Goal: Navigation & Orientation: Find specific page/section

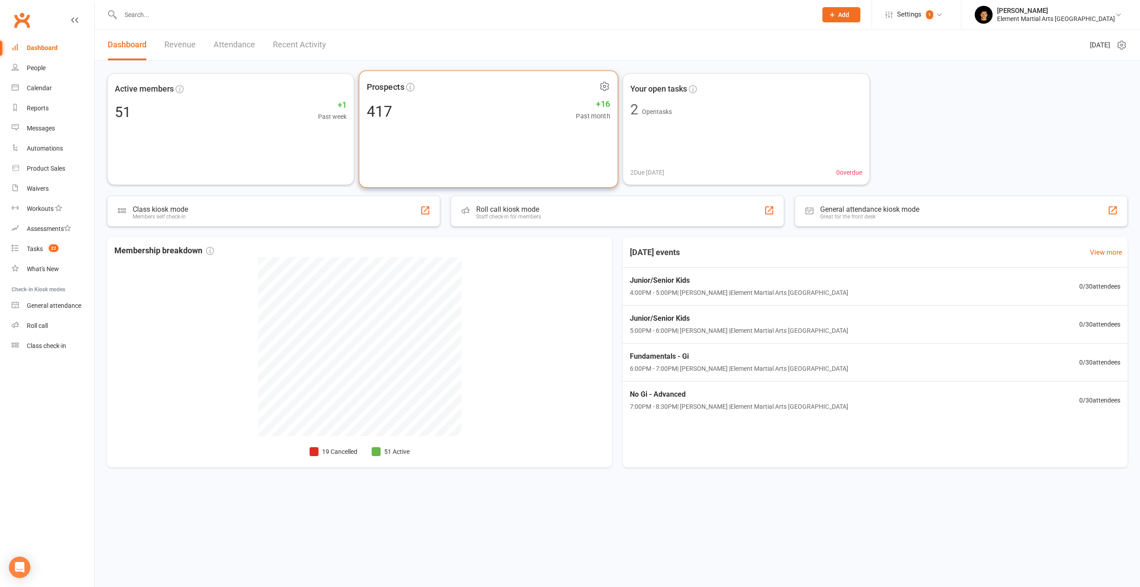
click at [463, 100] on div "Prospects 417 +16 Past month" at bounding box center [488, 129] width 259 height 117
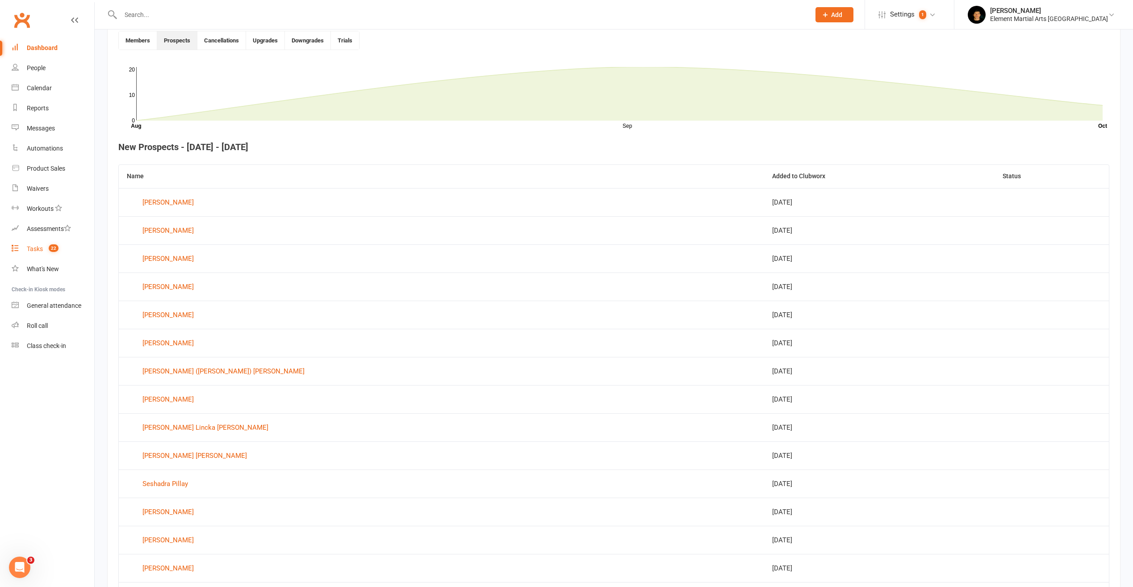
click at [46, 244] on link "Tasks 22" at bounding box center [53, 249] width 83 height 20
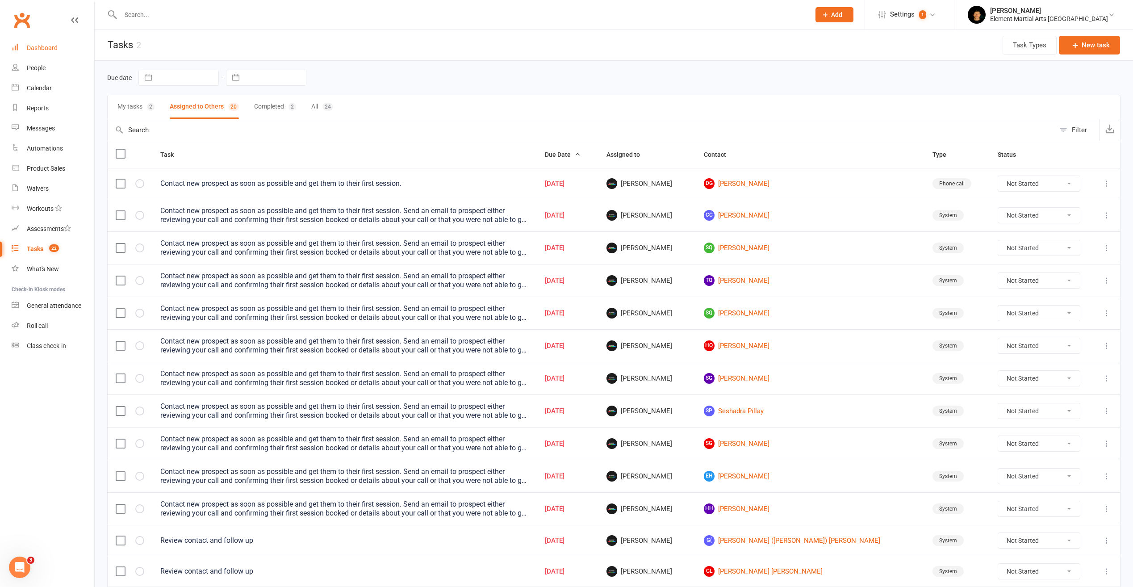
click at [40, 50] on div "Dashboard" at bounding box center [42, 47] width 31 height 7
